Goal: Information Seeking & Learning: Learn about a topic

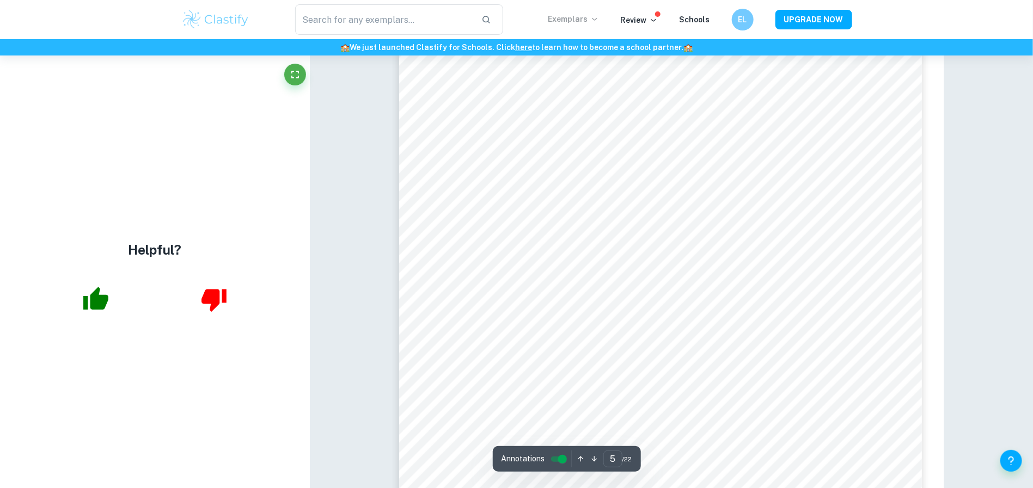
scroll to position [3526, 0]
type input "7"
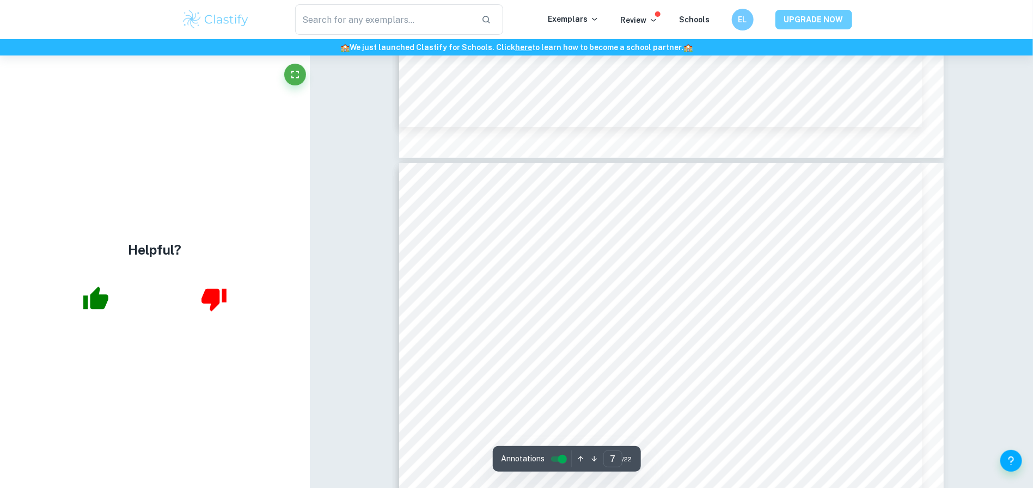
scroll to position [4601, 0]
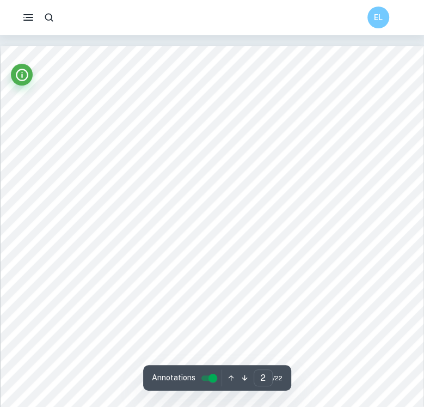
type input "1"
click at [27, 13] on icon "button" at bounding box center [29, 18] width 14 height 14
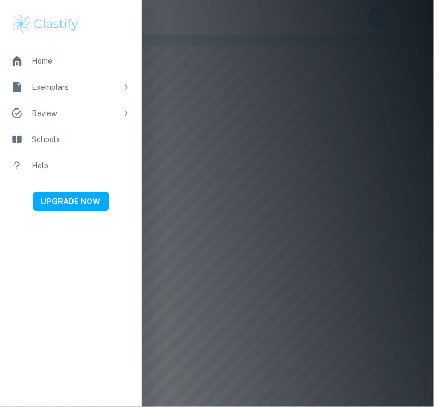
click at [60, 63] on div "Home" at bounding box center [81, 61] width 99 height 12
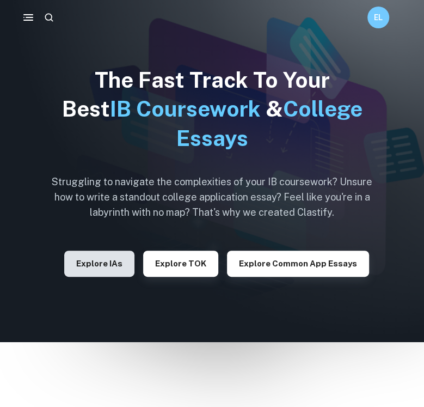
click at [84, 263] on button "Explore IAs" at bounding box center [99, 263] width 70 height 26
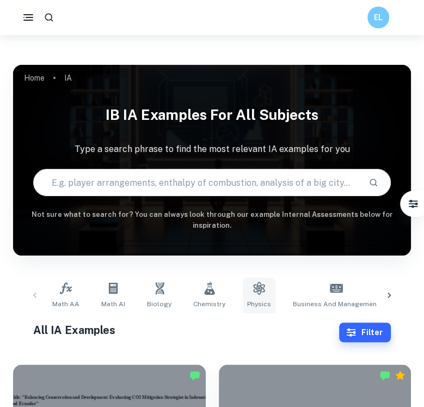
click at [253, 281] on icon at bounding box center [258, 287] width 11 height 13
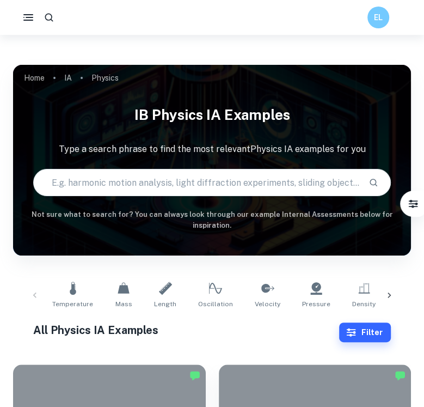
scroll to position [90, 0]
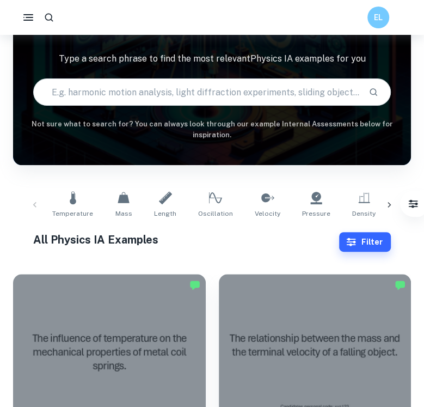
click at [387, 199] on icon at bounding box center [389, 204] width 11 height 11
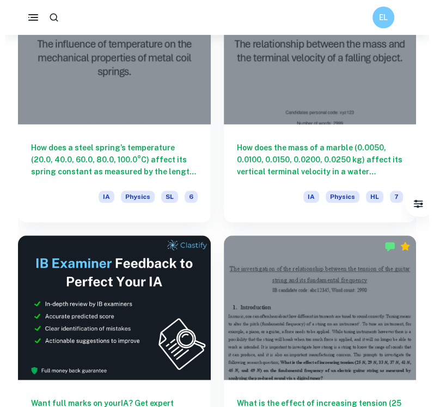
scroll to position [0, 0]
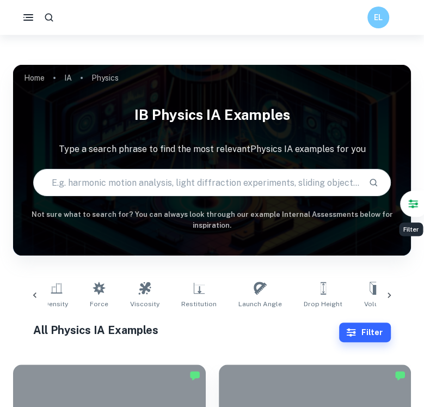
click at [406, 206] on button "Filter" at bounding box center [413, 203] width 23 height 23
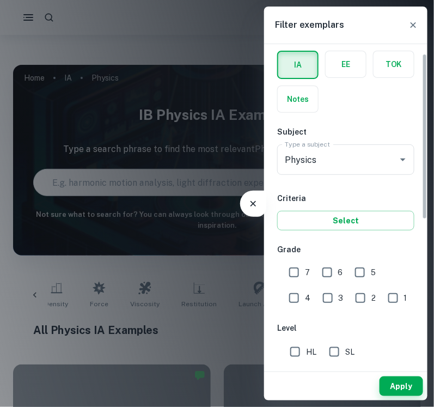
scroll to position [45, 0]
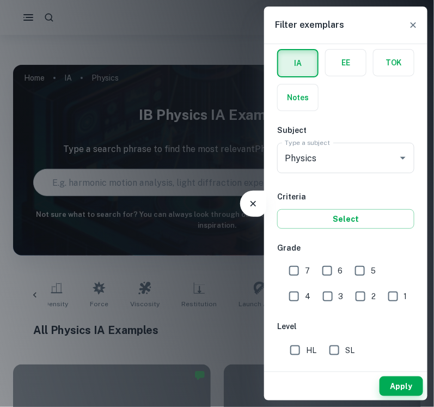
click at [298, 265] on input "7" at bounding box center [294, 271] width 22 height 22
checkbox input "true"
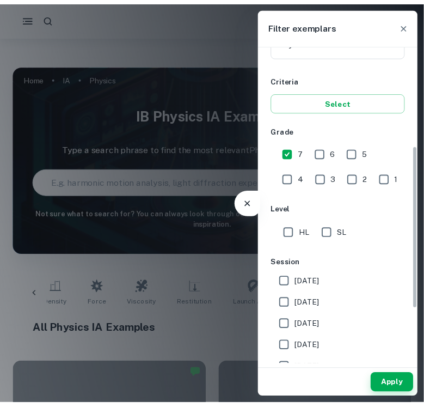
scroll to position [238, 0]
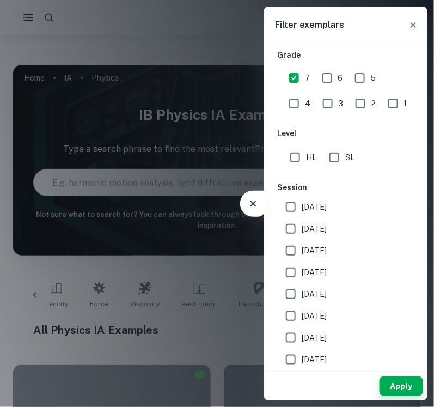
click at [301, 232] on input "[DATE]" at bounding box center [291, 229] width 22 height 22
checkbox input "true"
click at [396, 387] on button "Apply" at bounding box center [401, 386] width 44 height 20
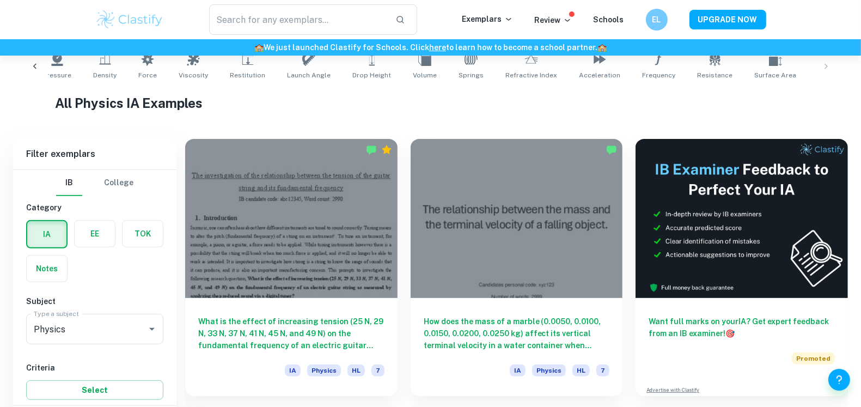
scroll to position [261, 0]
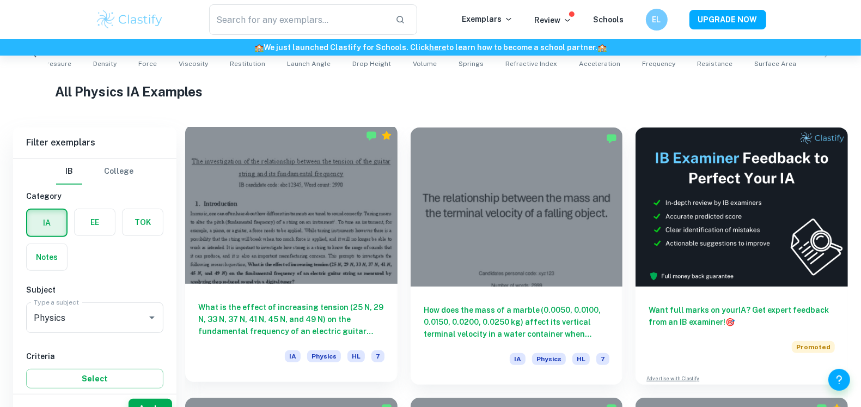
click at [327, 301] on h6 "What is the effect of increasing tension (25 N, 29 N, 33 N, 37 N, 41 N, 45 N, a…" at bounding box center [291, 319] width 186 height 36
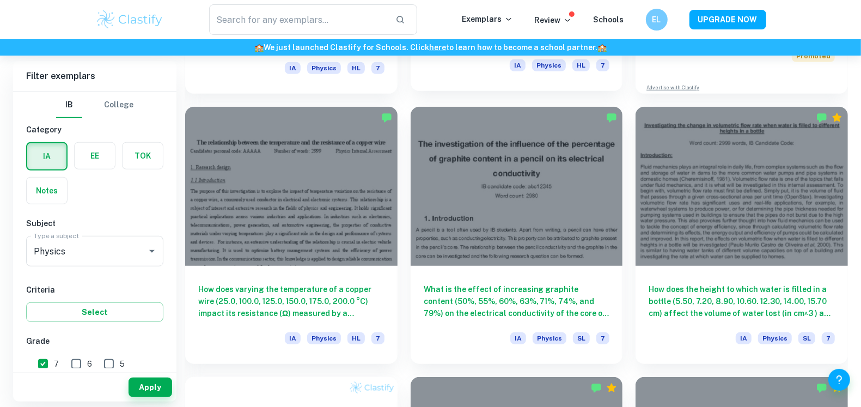
scroll to position [556, 0]
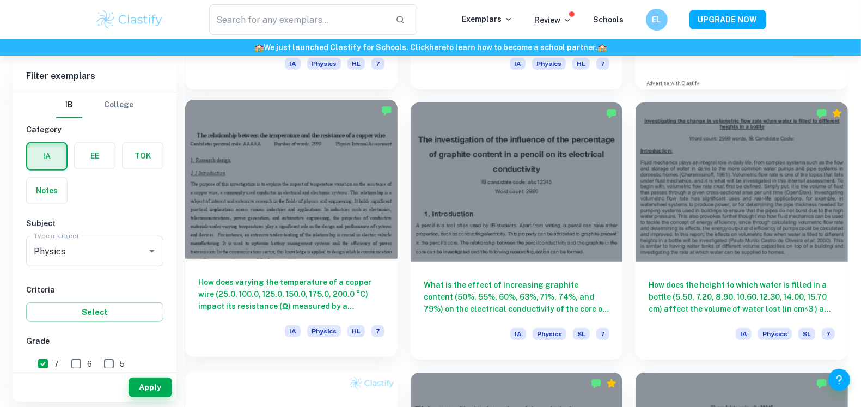
click at [290, 276] on h6 "How does varying the temperature of a copper wire (25.0, 100.0, 125.0, 150.0, 1…" at bounding box center [291, 294] width 186 height 36
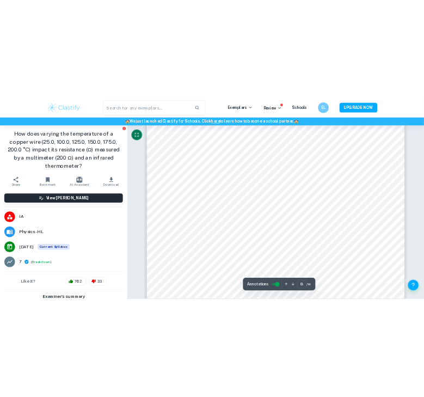
scroll to position [5486, 0]
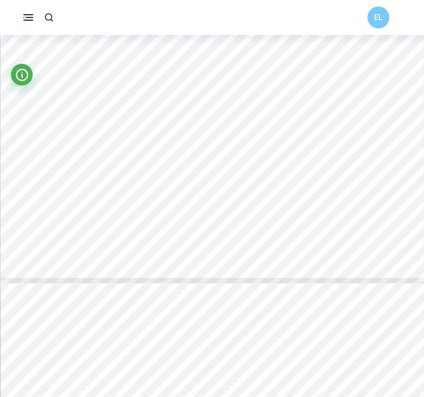
scroll to position [3541, 0]
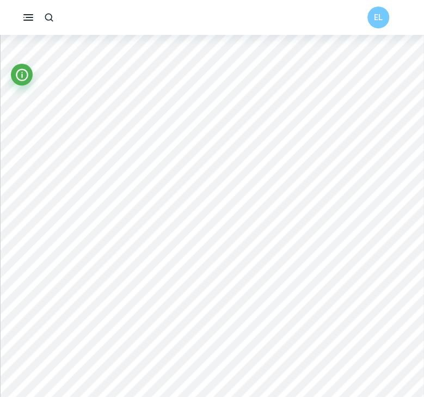
type input "4"
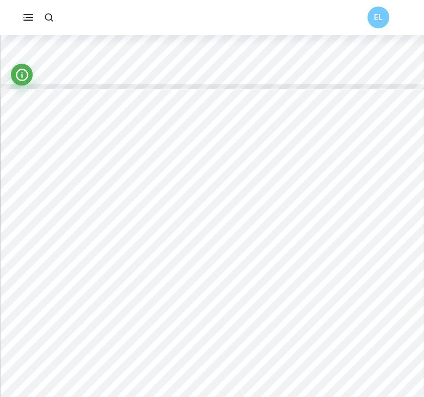
scroll to position [1919, 0]
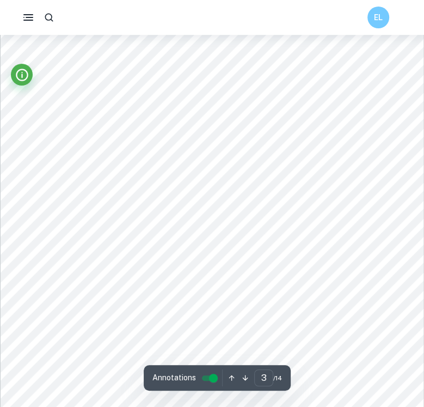
scroll to position [1554, 0]
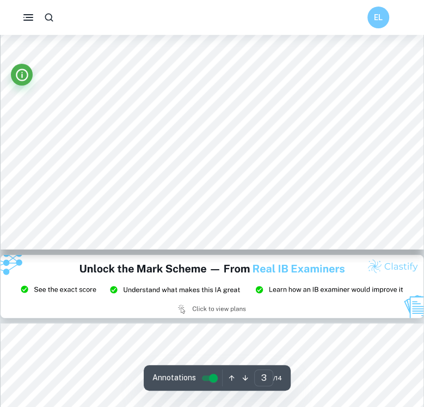
type input "2"
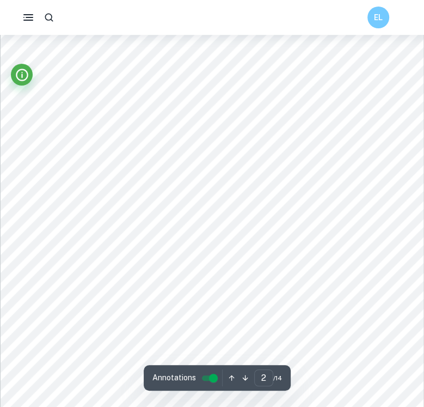
scroll to position [759, 0]
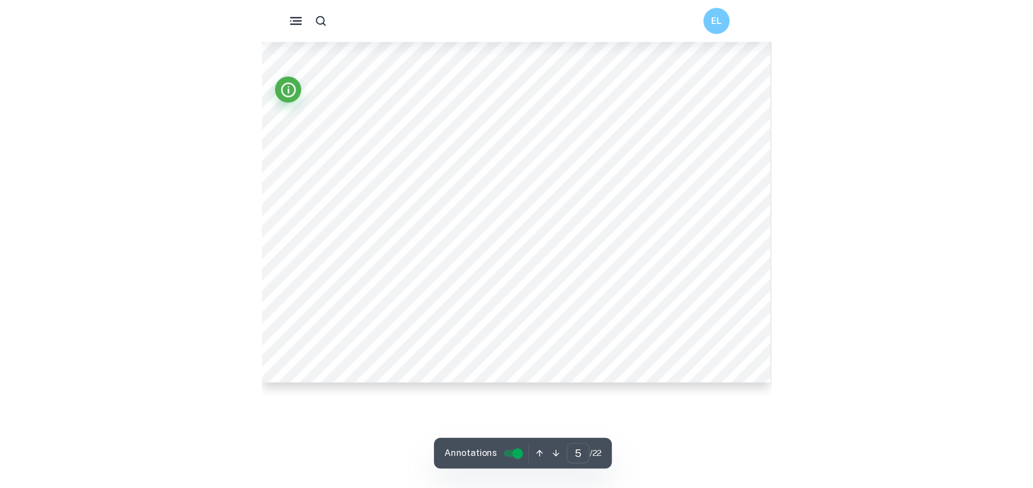
scroll to position [3105, 0]
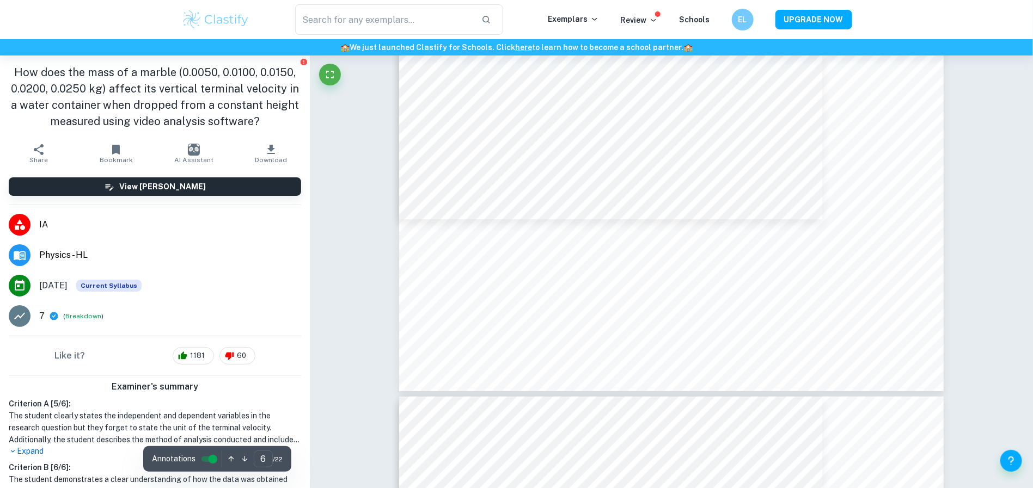
type input "7"
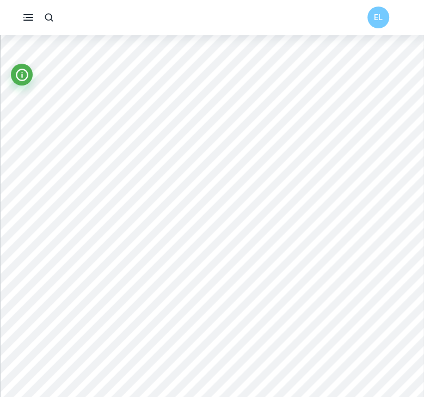
scroll to position [2774, 0]
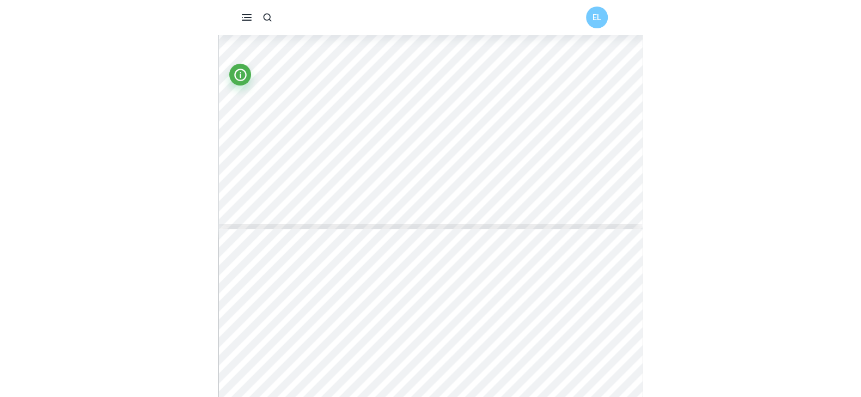
scroll to position [3670, 0]
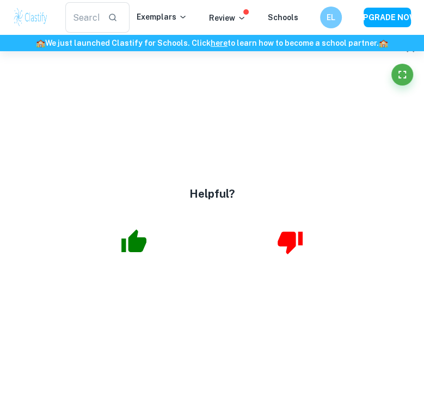
type input "6"
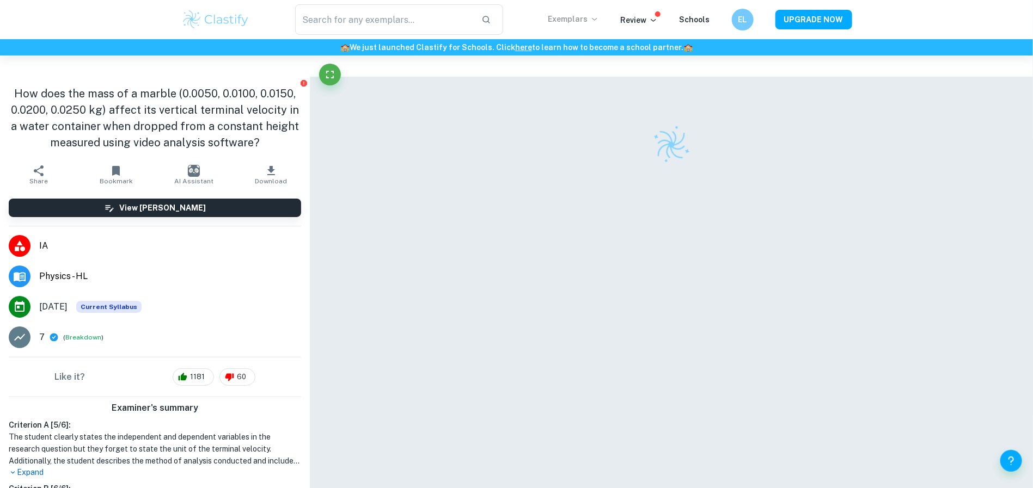
click at [576, 23] on p "Exemplars" at bounding box center [573, 19] width 51 height 12
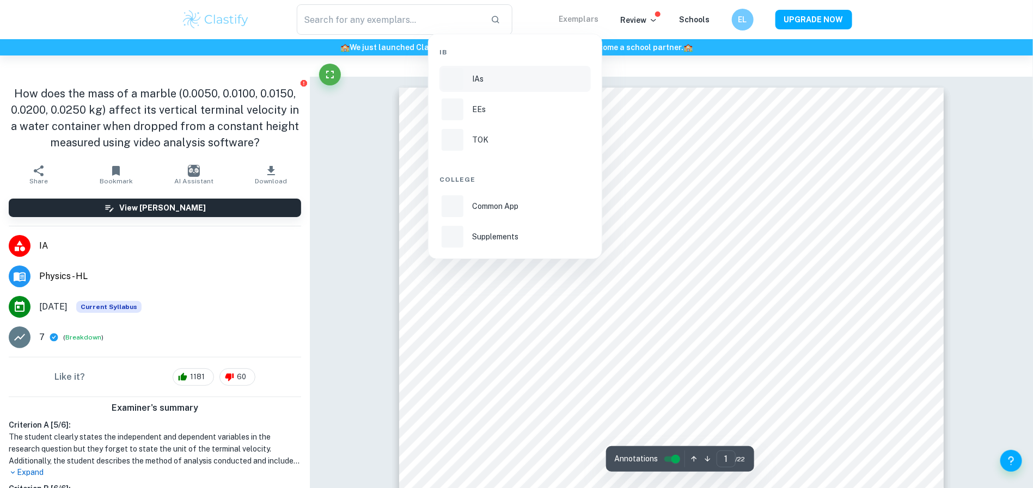
click at [524, 91] on li "IAs" at bounding box center [514, 79] width 151 height 26
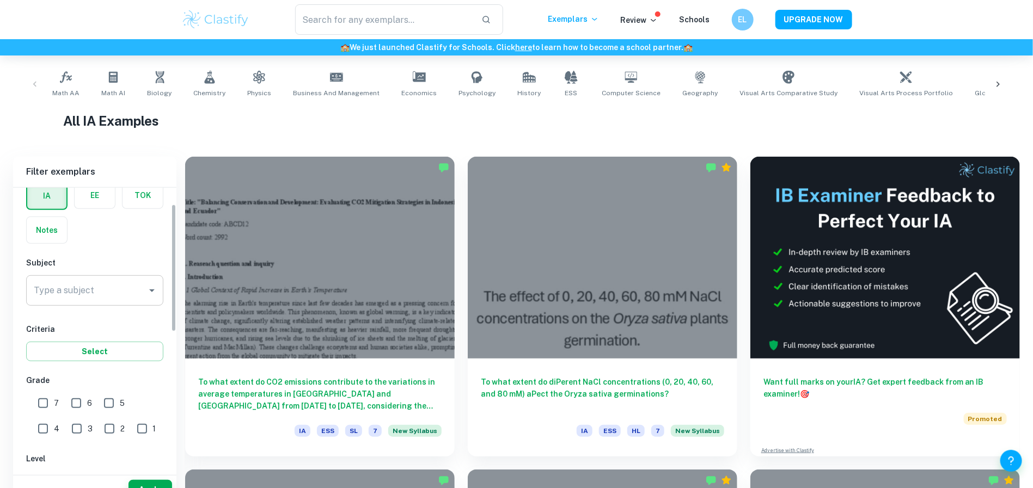
scroll to position [68, 0]
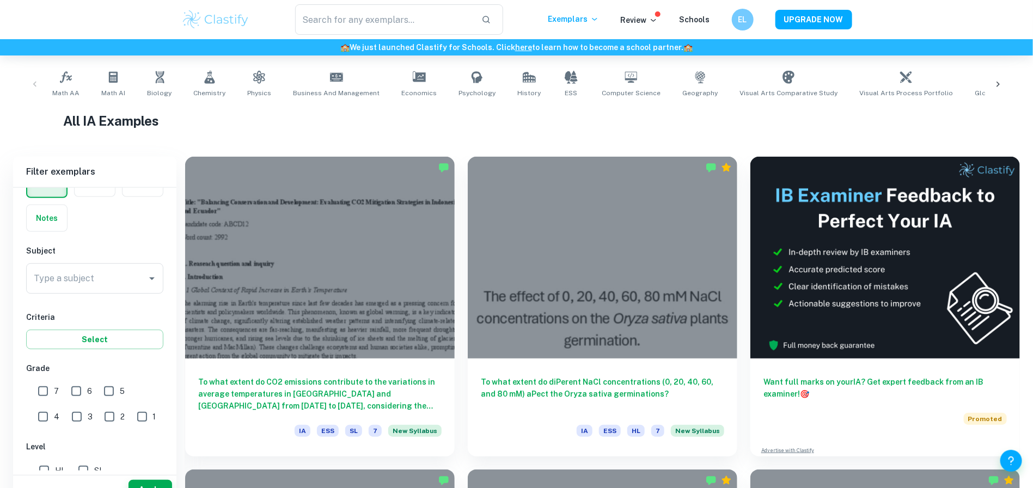
click at [36, 381] on input "7" at bounding box center [43, 392] width 22 height 22
checkbox input "true"
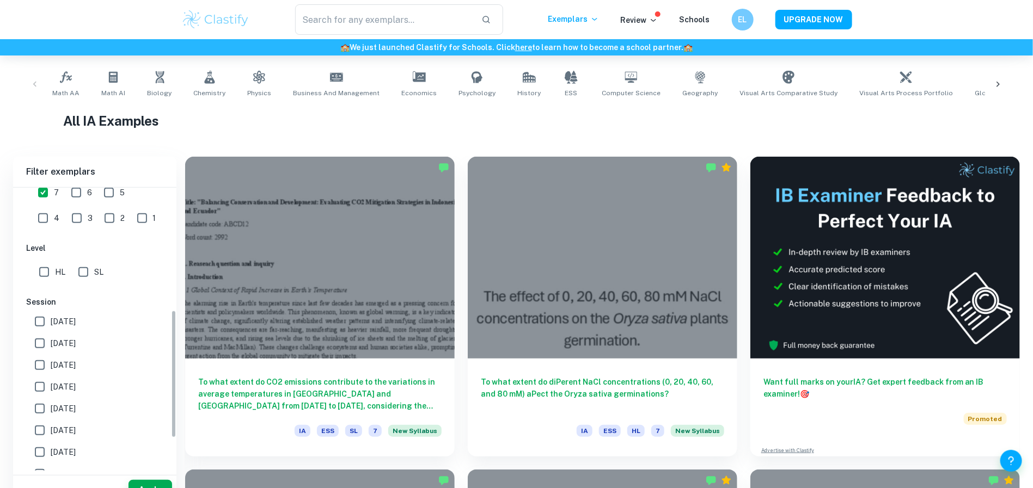
scroll to position [272, 0]
click at [36, 327] on input "[DATE]" at bounding box center [40, 338] width 22 height 22
checkbox input "true"
click at [139, 480] on button "Apply" at bounding box center [150, 490] width 44 height 20
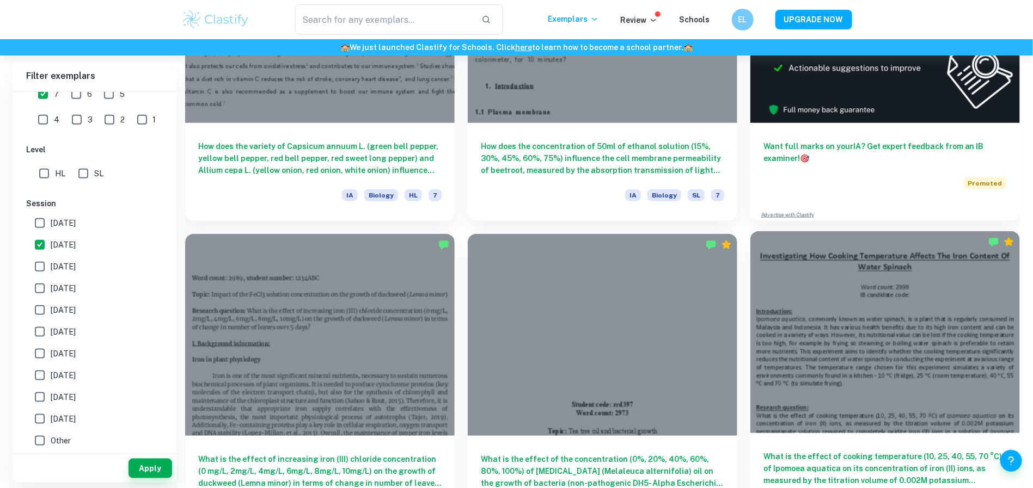
scroll to position [449, 0]
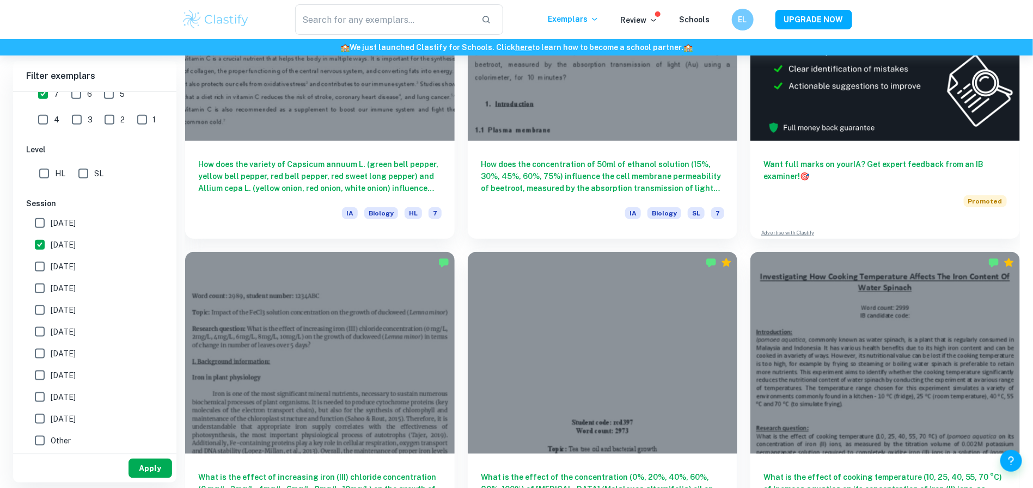
click at [153, 470] on button "Apply" at bounding box center [150, 469] width 44 height 20
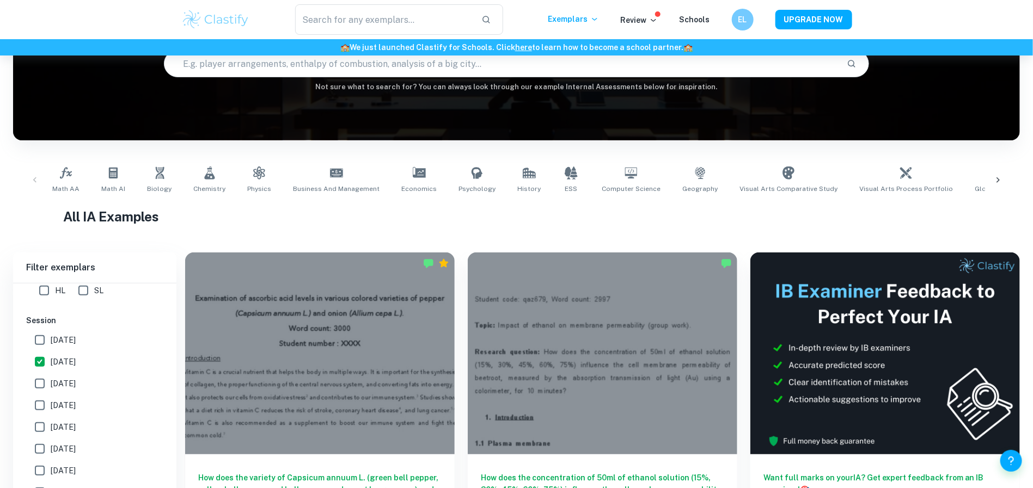
scroll to position [163, 0]
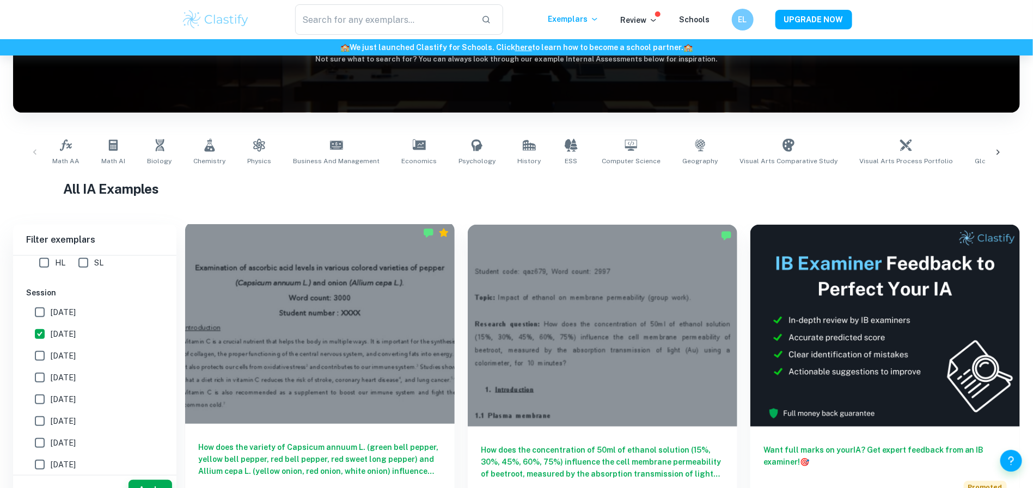
click at [281, 442] on h6 "How does the variety of Capsicum annuum L. (green bell pepper, yellow bell pepp…" at bounding box center [319, 460] width 243 height 36
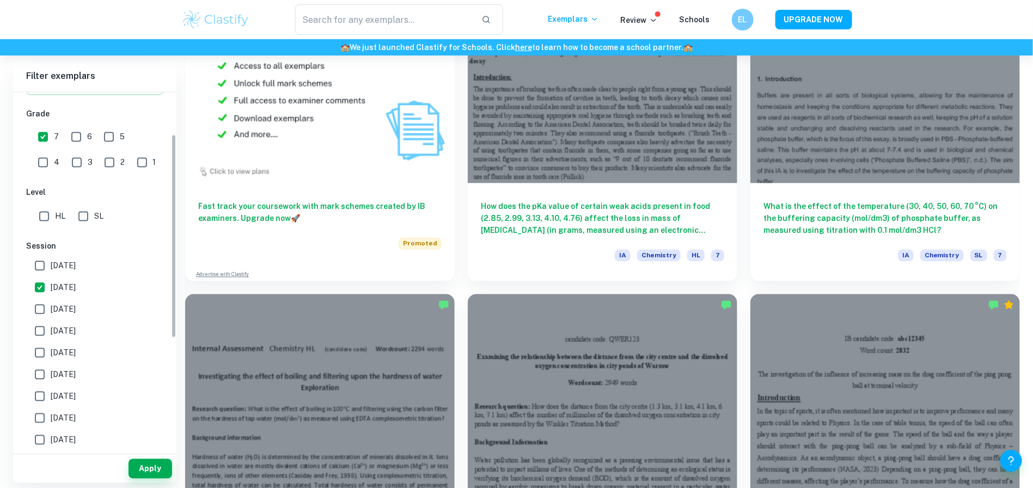
scroll to position [65, 0]
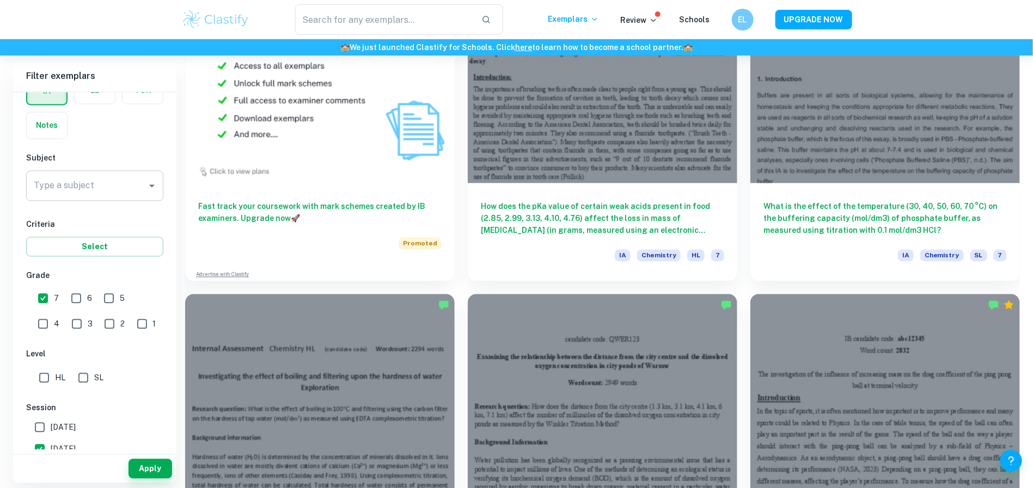
click at [111, 193] on input "Type a subject" at bounding box center [86, 185] width 111 height 21
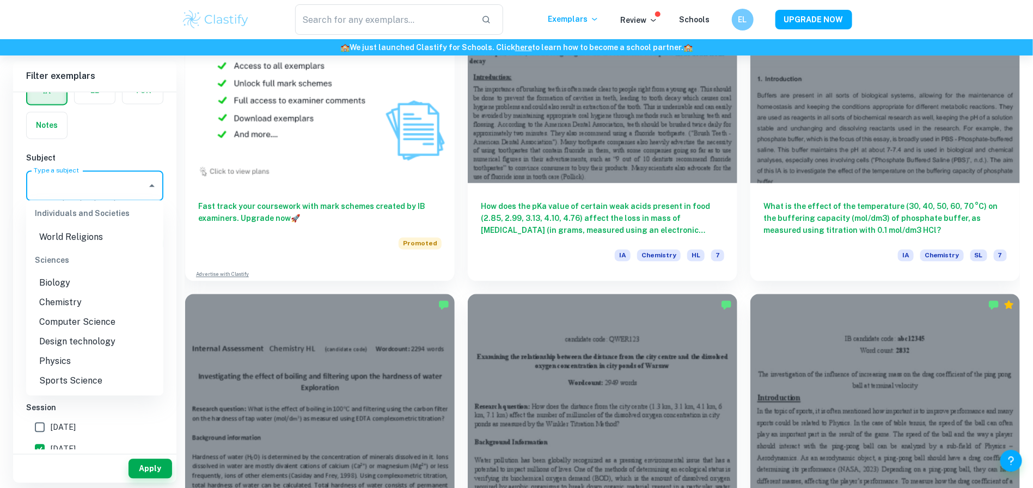
scroll to position [1301, 0]
click at [60, 373] on li "Physics" at bounding box center [94, 364] width 137 height 20
type input "Physics"
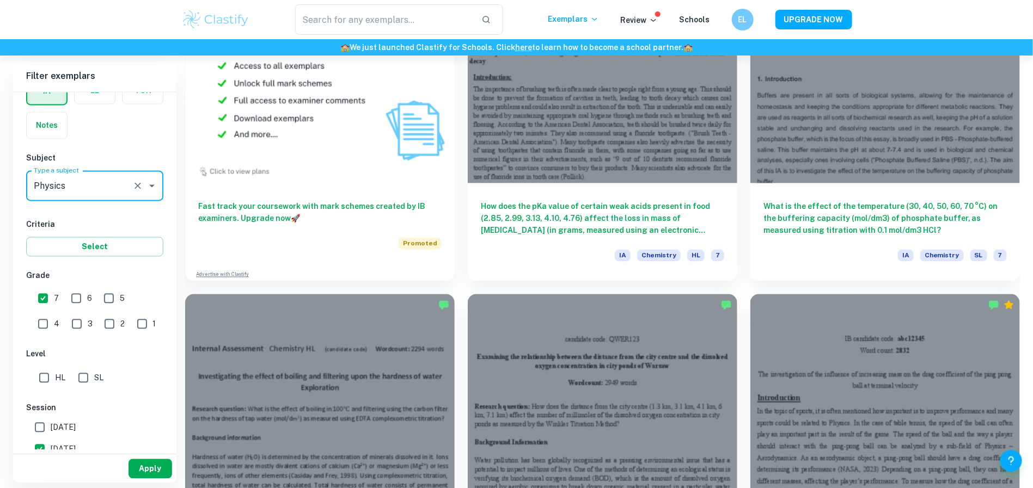
click at [137, 470] on button "Apply" at bounding box center [150, 469] width 44 height 20
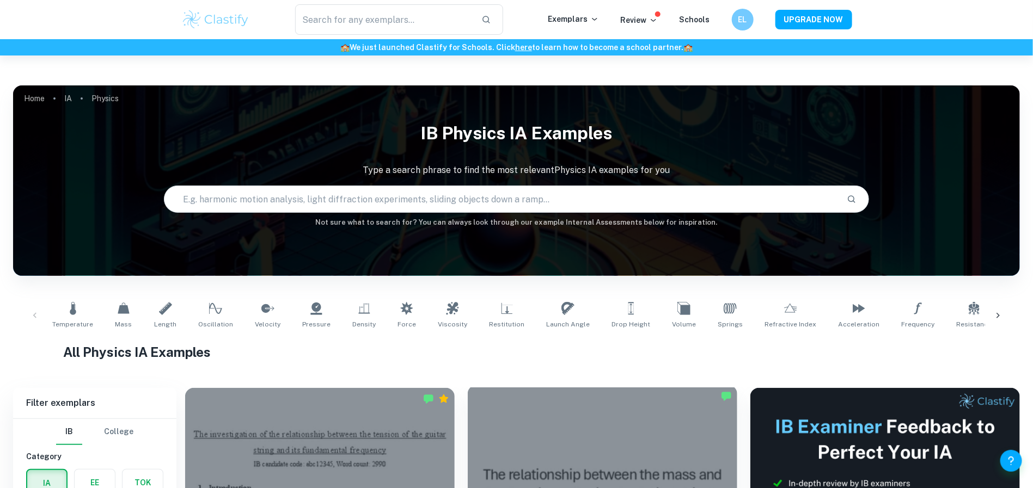
scroll to position [245, 0]
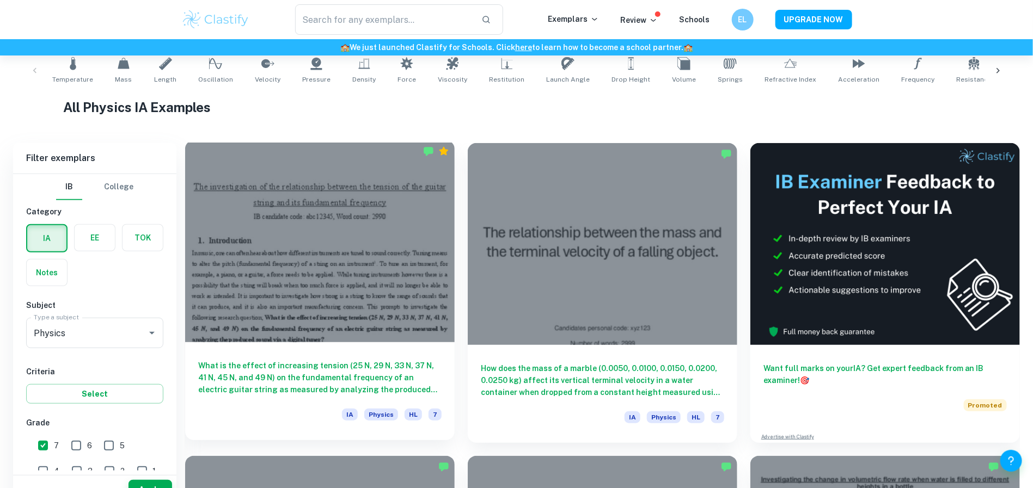
click at [314, 360] on h6 "What is the effect of increasing tension (25 N, 29 N, 33 N, 37 N, 41 N, 45 N, a…" at bounding box center [319, 378] width 243 height 36
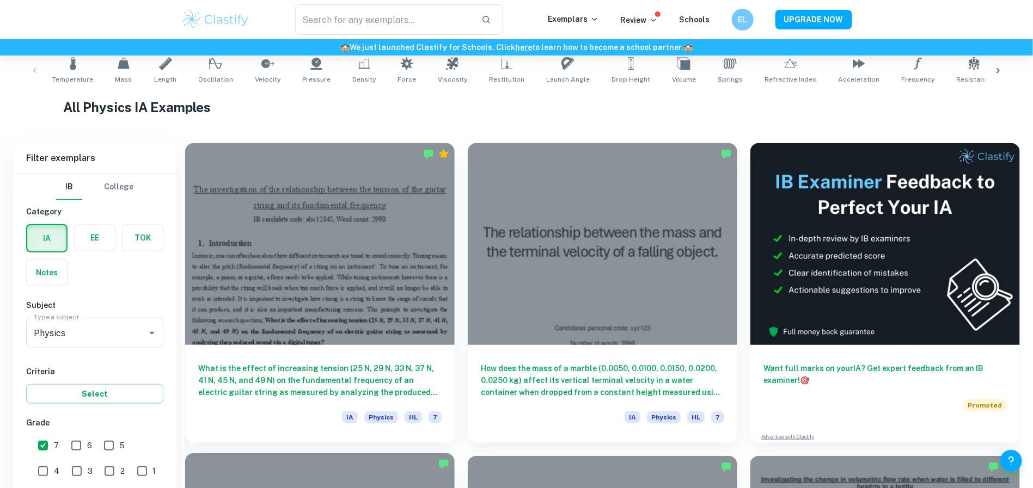
scroll to position [395, 0]
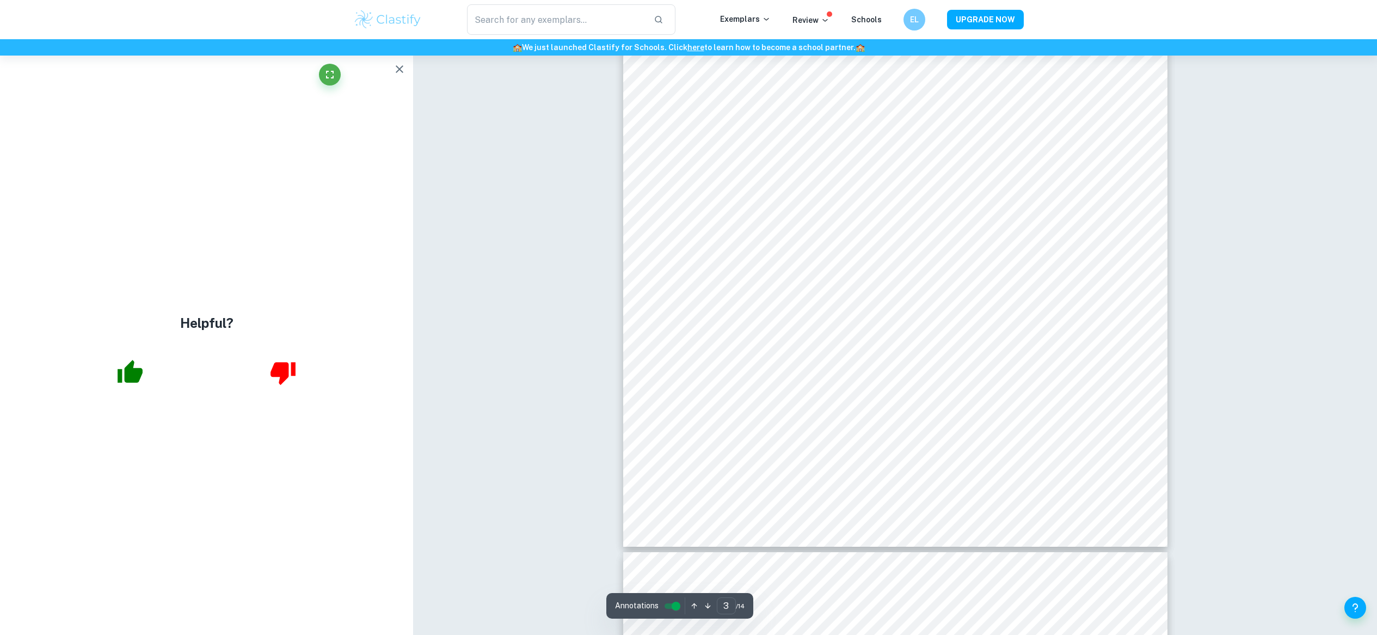
scroll to position [2014, 0]
type input "4"
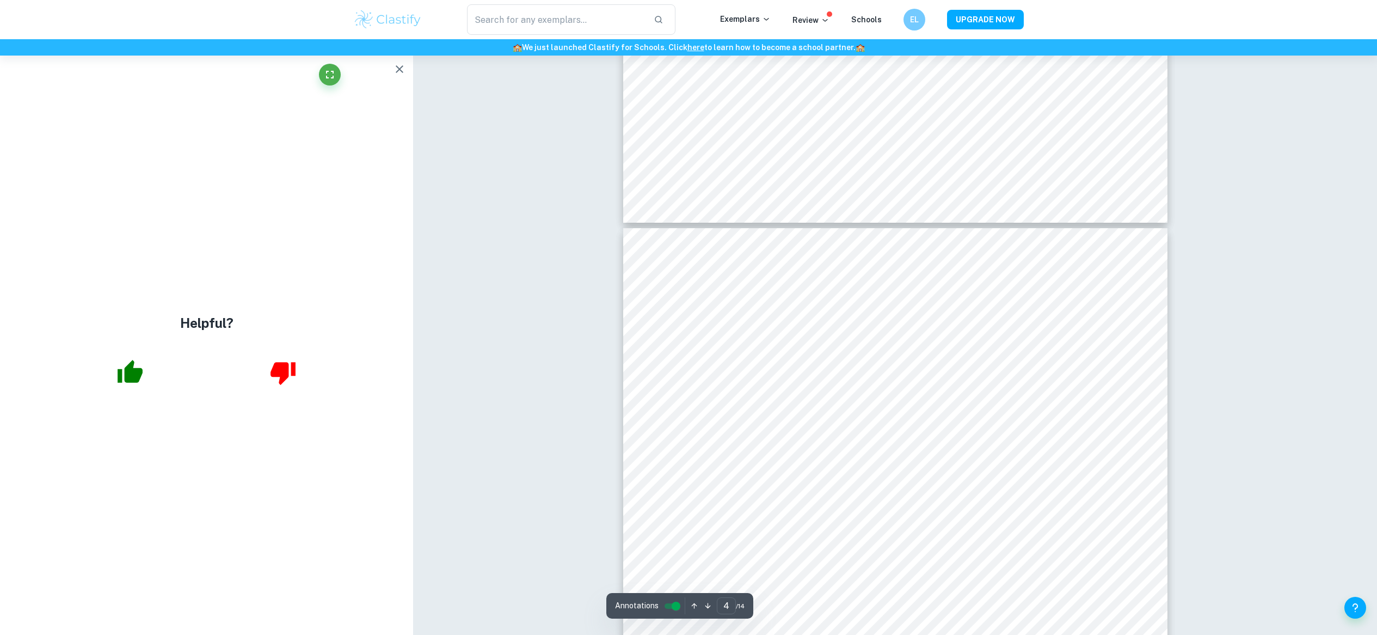
scroll to position [2377, 0]
